Goal: Find specific page/section: Find specific page/section

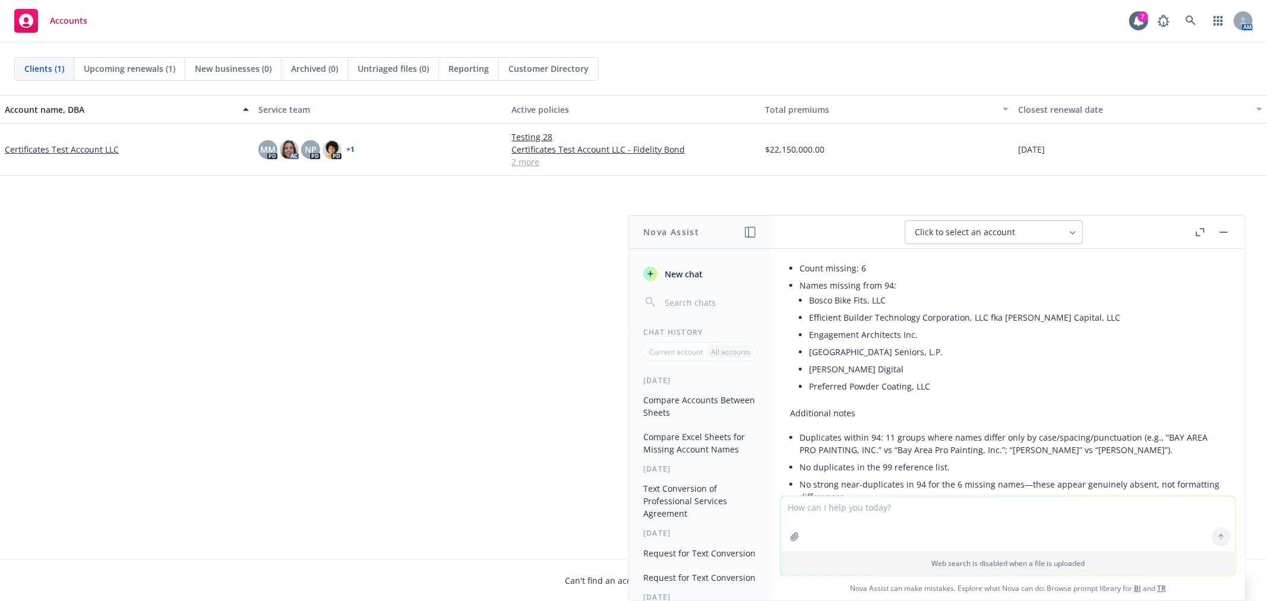
scroll to position [371, 0]
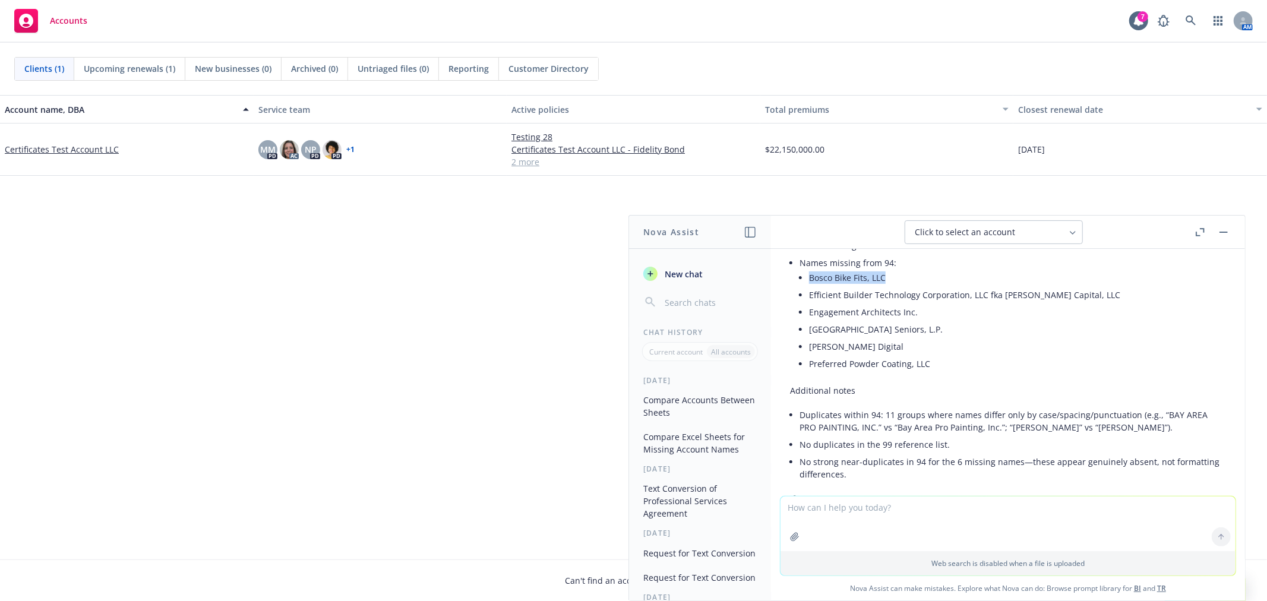
drag, startPoint x: 810, startPoint y: 289, endPoint x: 883, endPoint y: 295, distance: 73.3
click at [883, 286] on li "Bosco Bike Fits, LLC" at bounding box center [1017, 277] width 417 height 17
copy li "Bosco Bike Fits, LLC"
drag, startPoint x: 811, startPoint y: 304, endPoint x: 1066, endPoint y: 305, distance: 254.8
click at [1066, 304] on li "Efficient Builder Technology Corporation, LLC fka [PERSON_NAME] Capital, LLC" at bounding box center [1017, 294] width 417 height 17
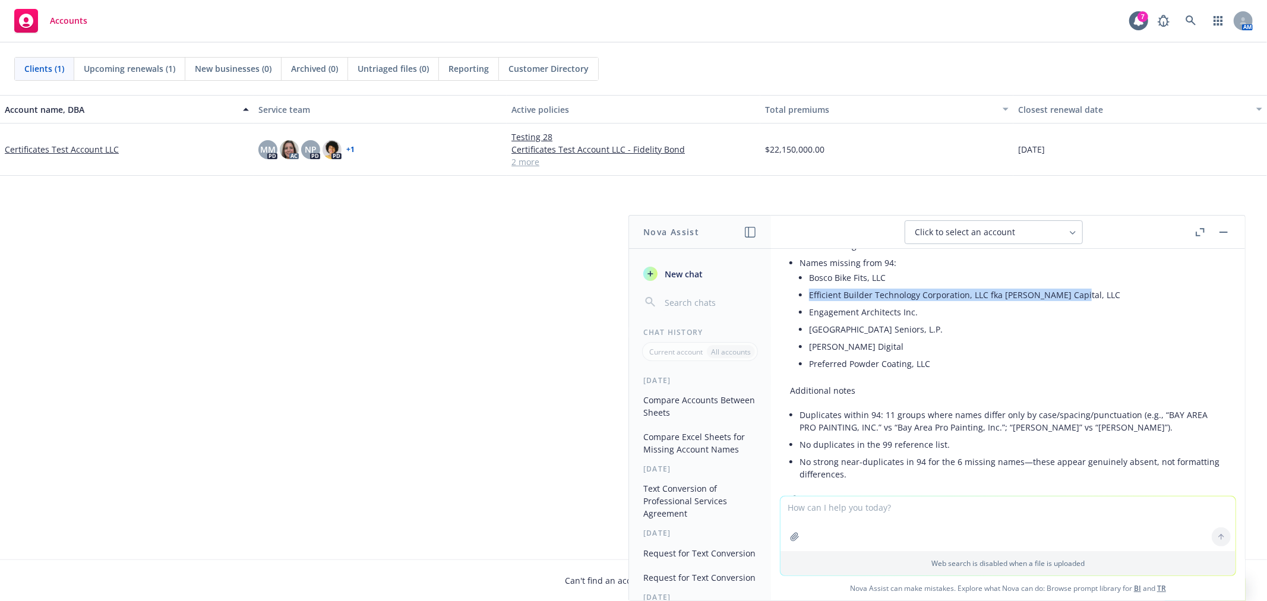
copy li "Efficient Builder Technology Corporation, LLC fka [PERSON_NAME] Capital, LLC"
click at [823, 321] on li "Engagement Architects Inc." at bounding box center [1017, 312] width 417 height 17
drag, startPoint x: 811, startPoint y: 323, endPoint x: 916, endPoint y: 324, distance: 105.1
click at [916, 321] on li "Engagement Architects Inc." at bounding box center [1017, 312] width 417 height 17
copy li "Engagement Architects Inc."
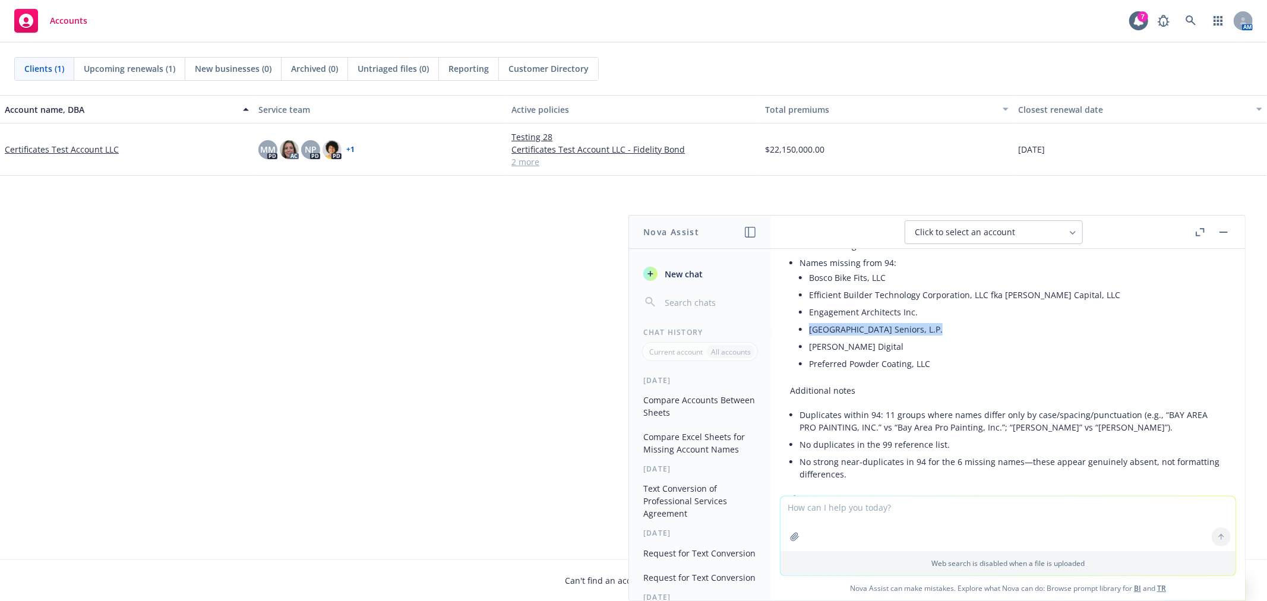
drag, startPoint x: 810, startPoint y: 339, endPoint x: 929, endPoint y: 343, distance: 118.9
click at [929, 338] on li "[GEOGRAPHIC_DATA] Seniors, L.P." at bounding box center [1017, 329] width 417 height 17
copy li "[GEOGRAPHIC_DATA] Seniors, L.P."
click at [824, 355] on li "[PERSON_NAME] Digital" at bounding box center [1017, 346] width 417 height 17
copy li "[PERSON_NAME] Digital"
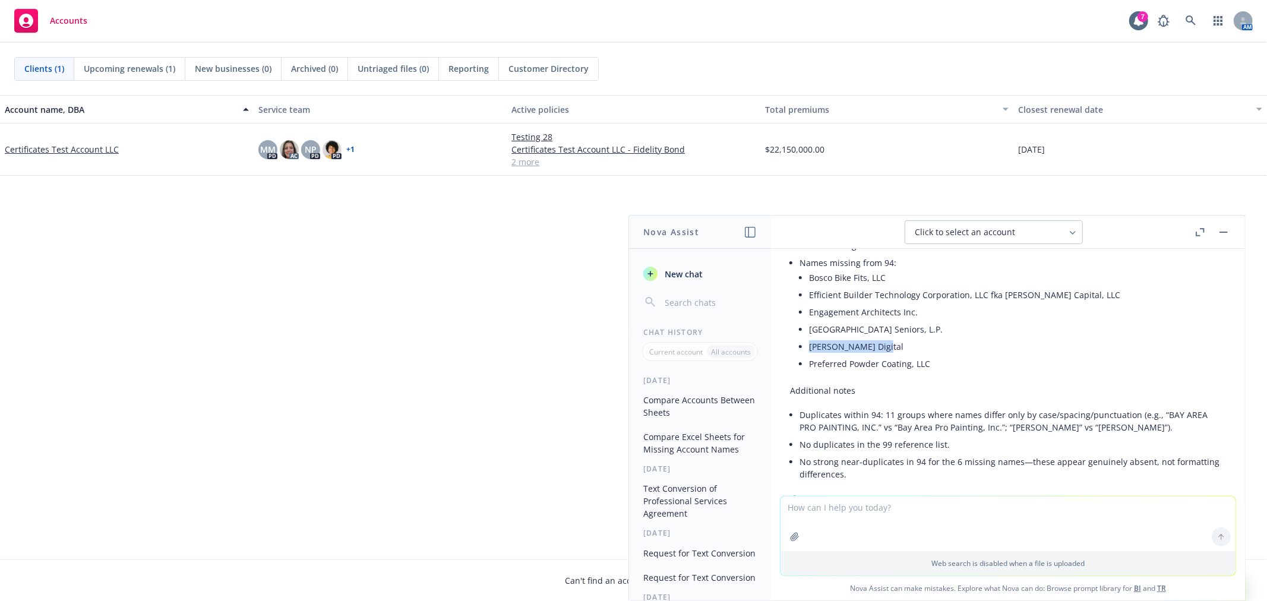
drag, startPoint x: 810, startPoint y: 358, endPoint x: 872, endPoint y: 357, distance: 61.8
click at [872, 355] on li "[PERSON_NAME] Digital" at bounding box center [1017, 346] width 417 height 17
drag, startPoint x: 809, startPoint y: 374, endPoint x: 929, endPoint y: 376, distance: 120.0
click at [929, 372] on li "Preferred Powder Coating, LLC" at bounding box center [1017, 363] width 417 height 17
copy li "Preferred Powder Coating, LLC"
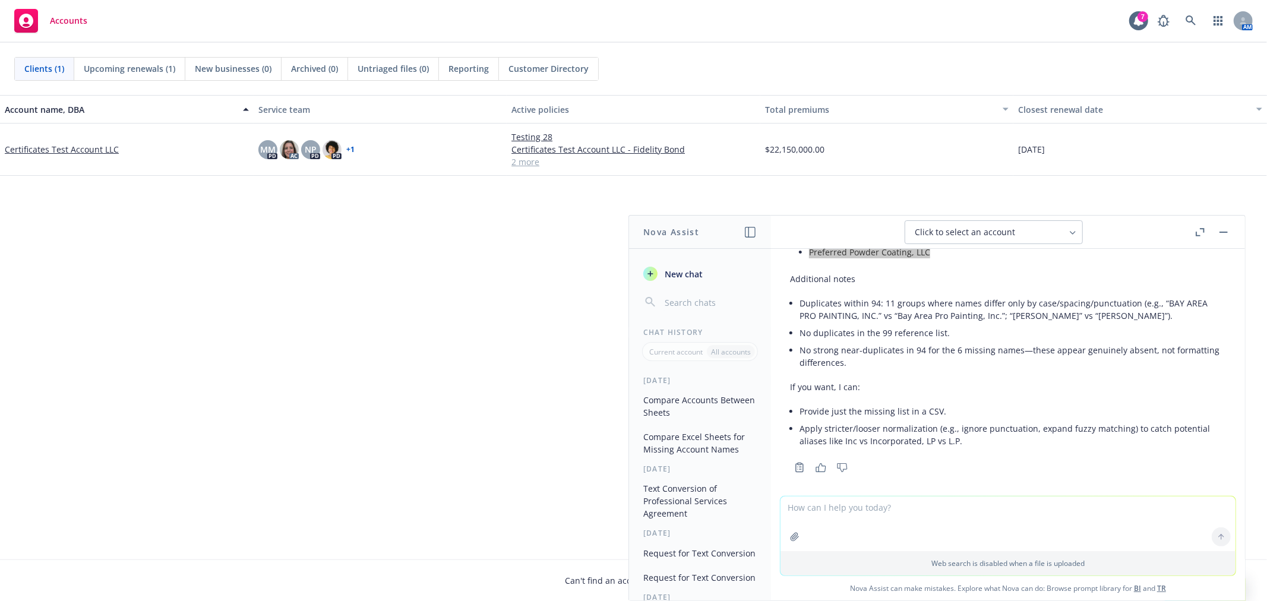
scroll to position [503, 0]
